Goal: Find contact information: Find contact information

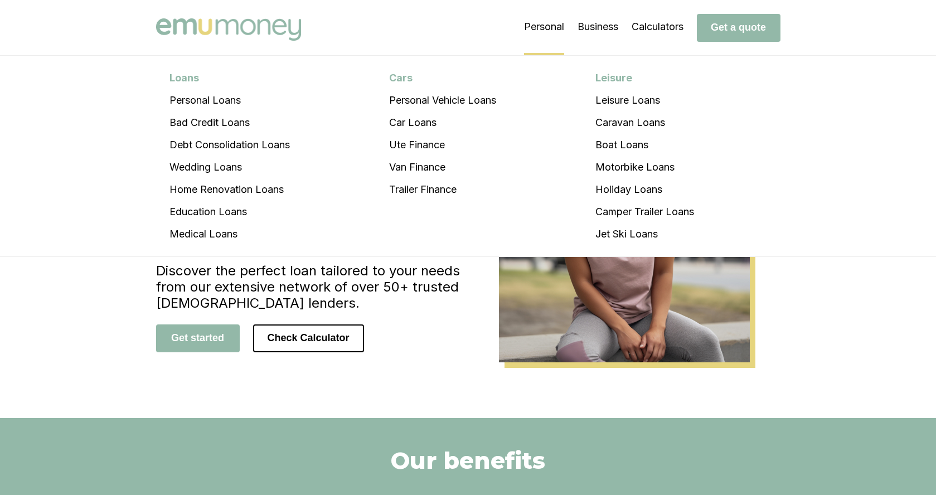
click at [558, 27] on li "Personal Loans Personal Loans Bad Credit Loans Debt Consolidation Loans Wedding…" at bounding box center [544, 27] width 40 height 56
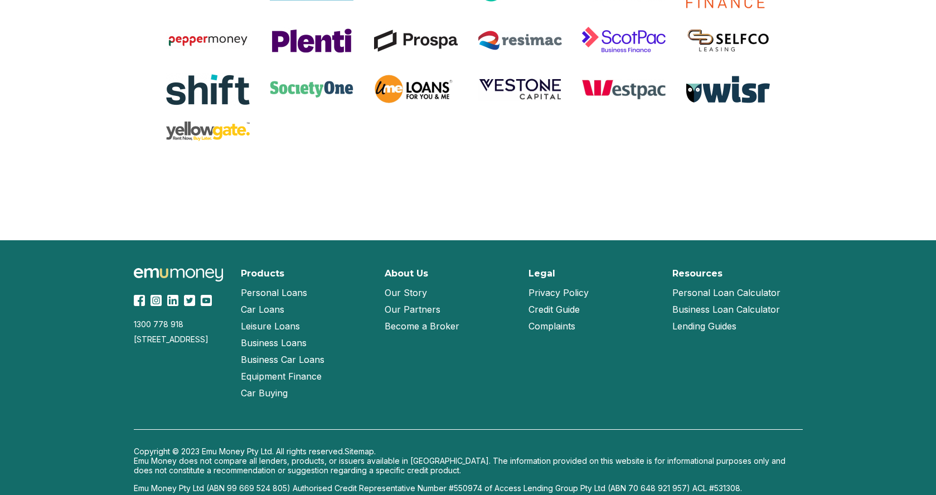
scroll to position [2368, 0]
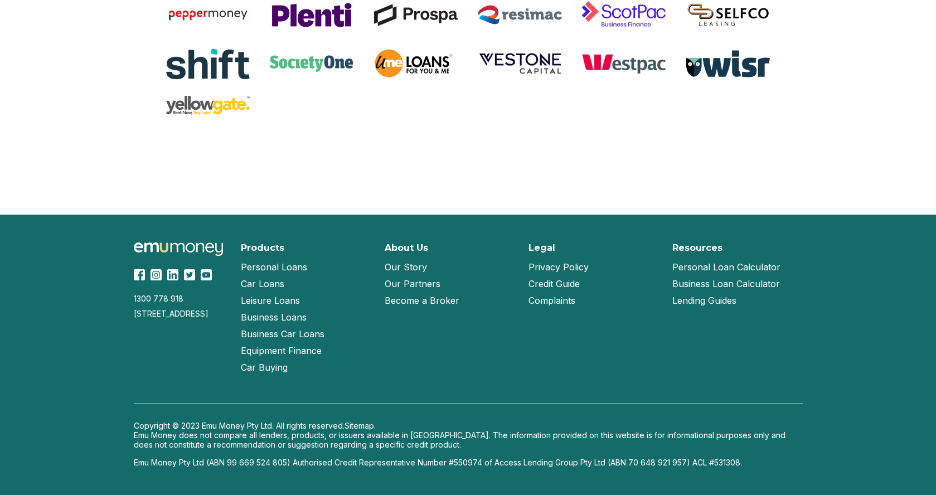
click at [408, 283] on link "Our Partners" at bounding box center [413, 283] width 56 height 17
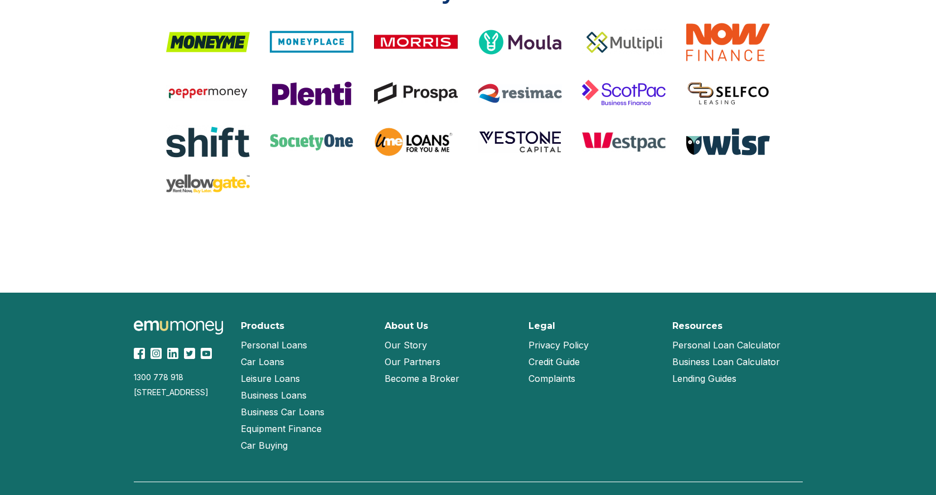
scroll to position [1029, 0]
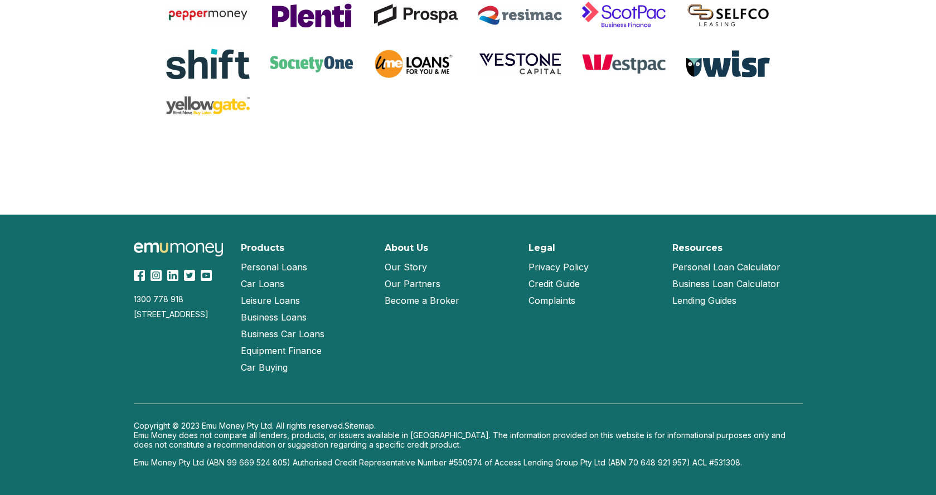
click at [407, 268] on link "Our Story" at bounding box center [406, 267] width 42 height 17
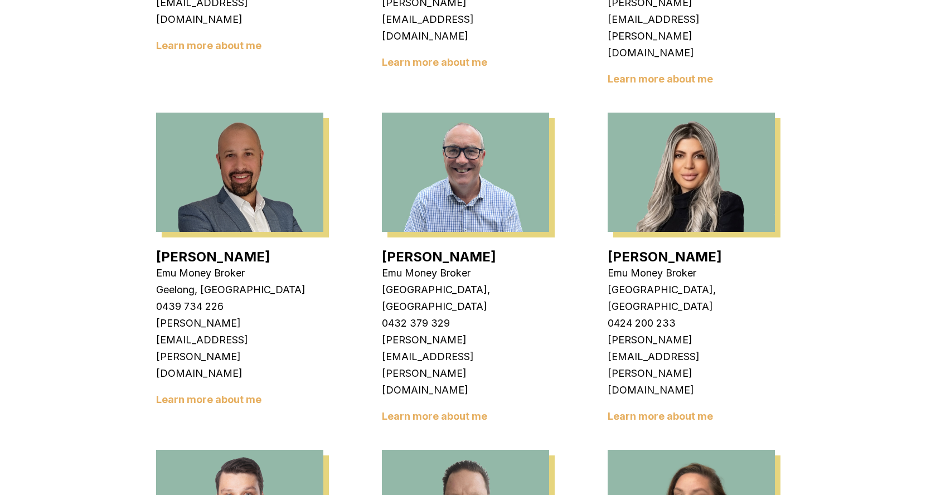
scroll to position [669, 0]
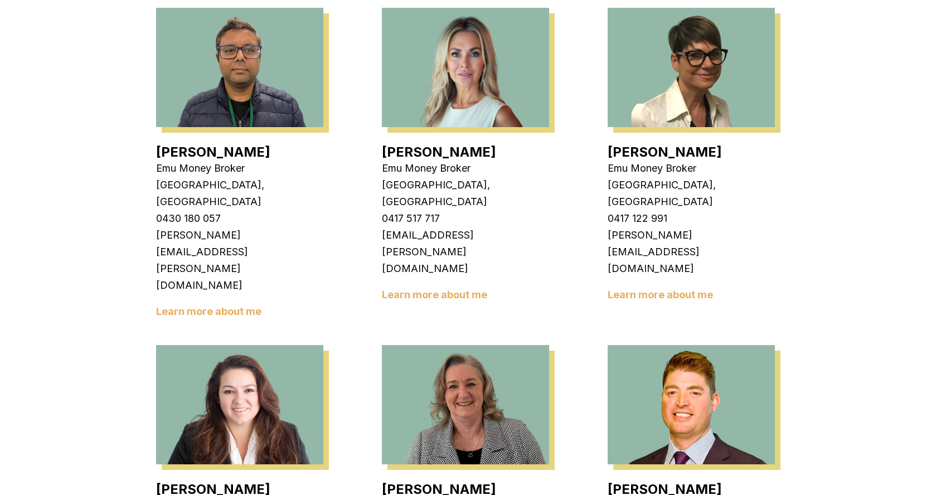
scroll to position [1617, 0]
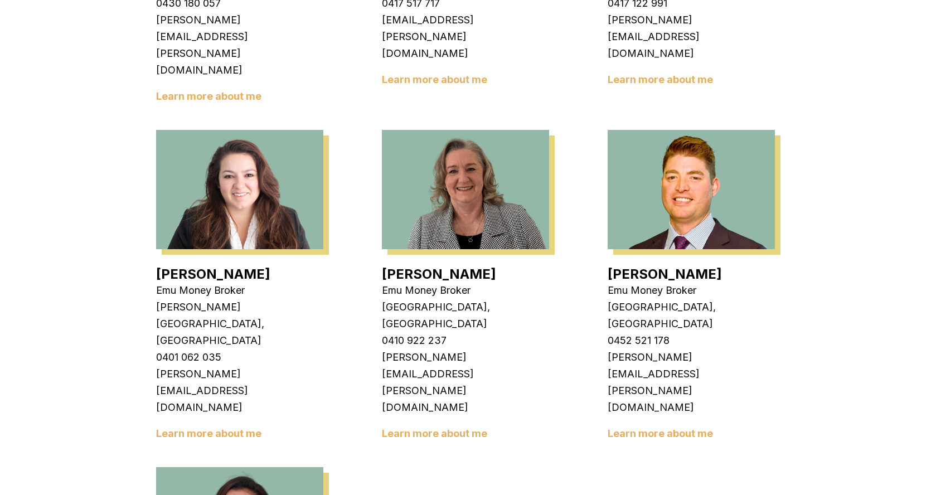
drag, startPoint x: 333, startPoint y: 354, endPoint x: 149, endPoint y: 364, distance: 184.8
copy p "[PERSON_NAME][EMAIL_ADDRESS][PERSON_NAME][DOMAIN_NAME]"
